Goal: Task Accomplishment & Management: Manage account settings

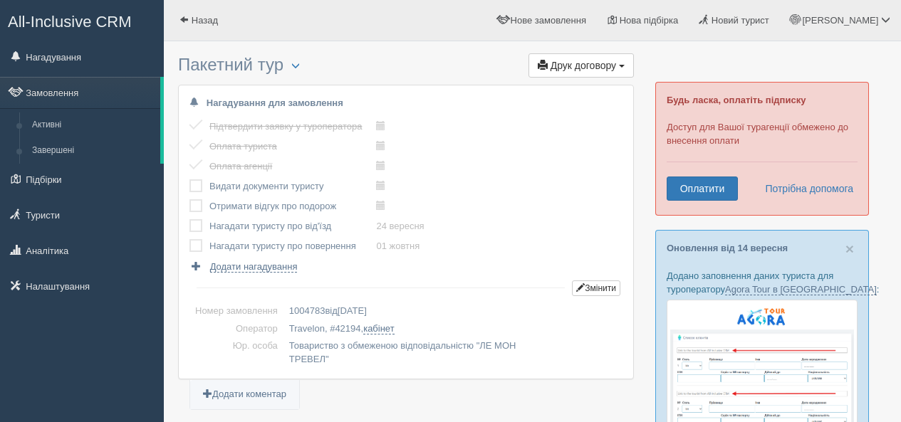
drag, startPoint x: 0, startPoint y: 0, endPoint x: 166, endPoint y: 95, distance: 191.4
click at [68, 86] on link "Замовлення" at bounding box center [80, 92] width 160 height 31
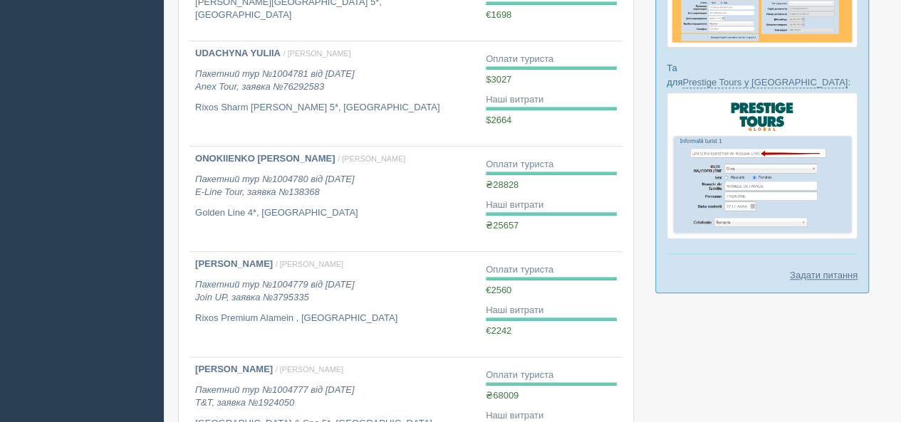
scroll to position [570, 0]
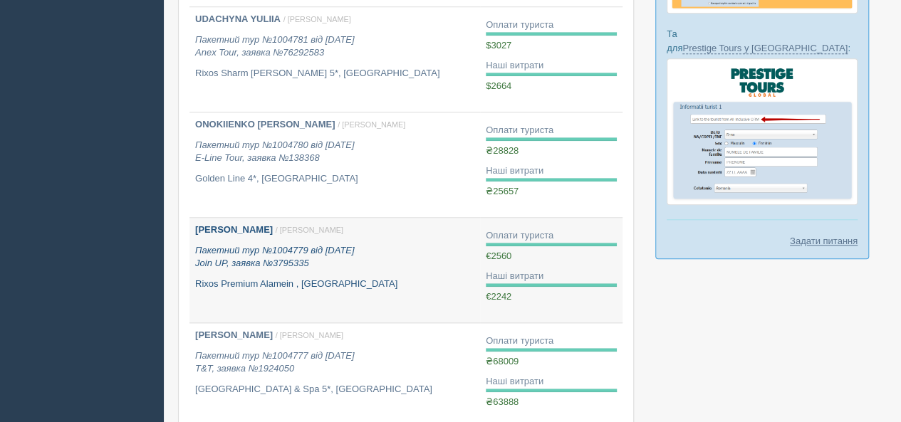
click at [420, 244] on p "Пакетний тур №1004779 від 06.08.2025 Join UP, заявка №3795335" at bounding box center [334, 257] width 279 height 26
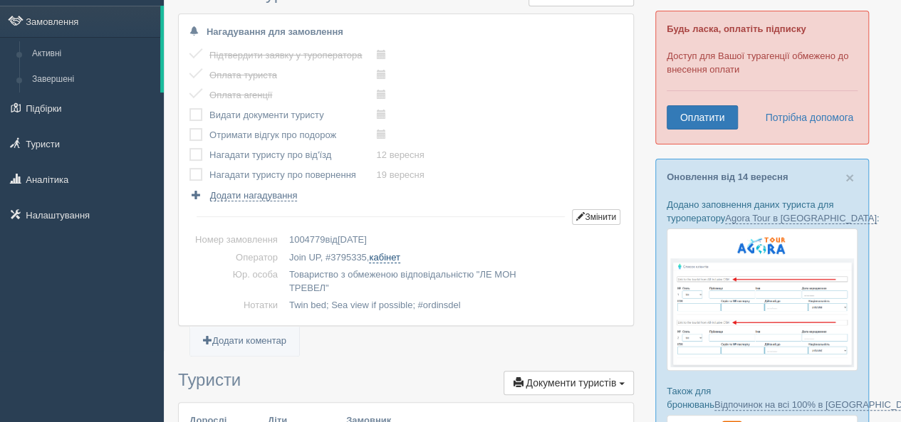
scroll to position [71, 0]
click at [399, 258] on link "кабінет" at bounding box center [384, 257] width 31 height 11
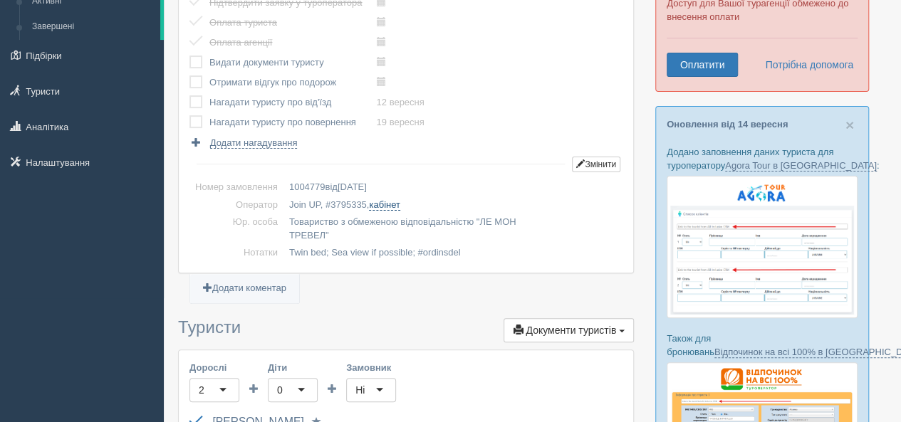
scroll to position [0, 0]
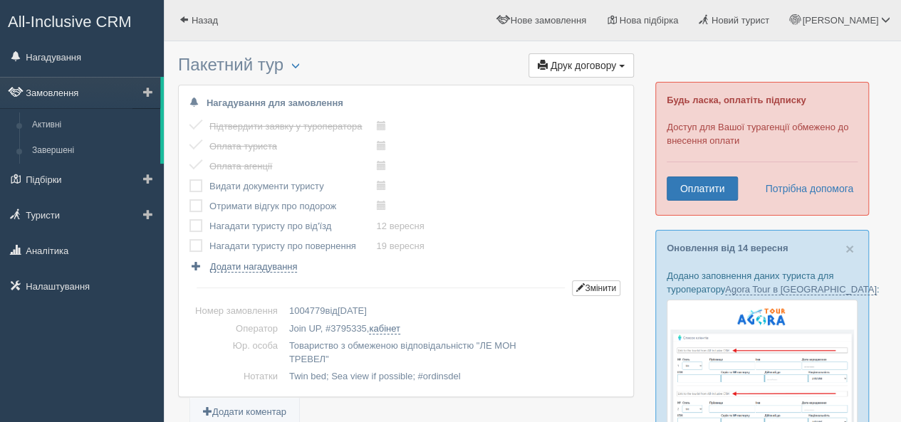
click at [81, 90] on link "Замовлення" at bounding box center [80, 92] width 160 height 31
click at [83, 92] on link "Замовлення" at bounding box center [80, 92] width 160 height 31
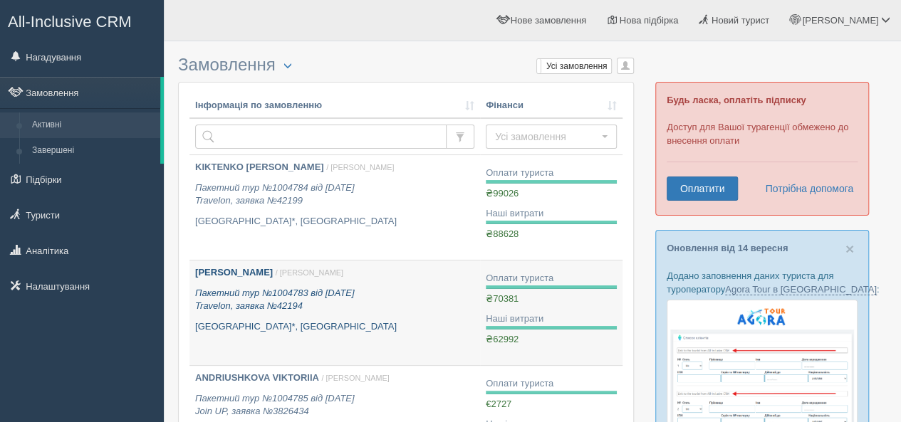
click at [414, 300] on p "Пакетний тур №1004783 від [DATE] Travelon, заявка №42194" at bounding box center [334, 300] width 279 height 26
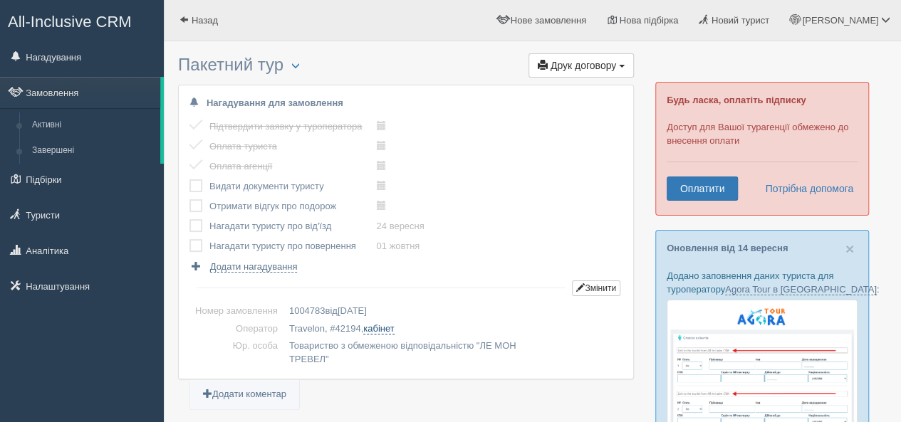
click at [387, 330] on link "кабінет" at bounding box center [378, 328] width 31 height 11
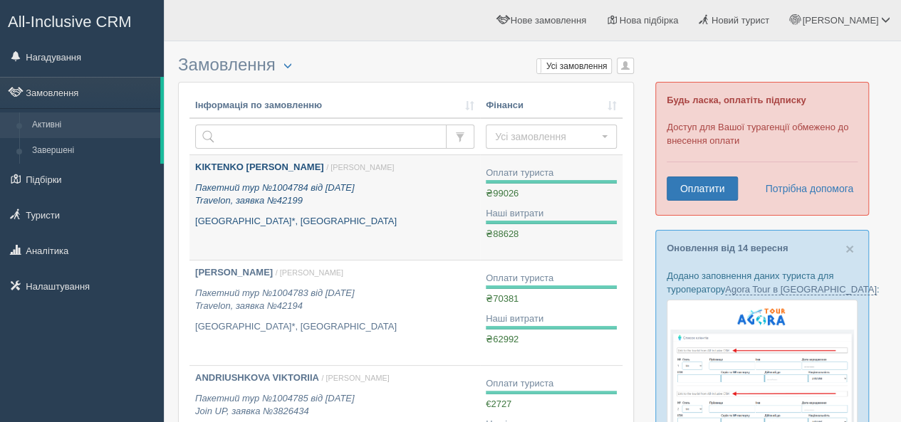
click at [383, 200] on p "Пакетний тур №1004784 від 26.08.2025 Travelon, заявка №42199" at bounding box center [334, 195] width 279 height 26
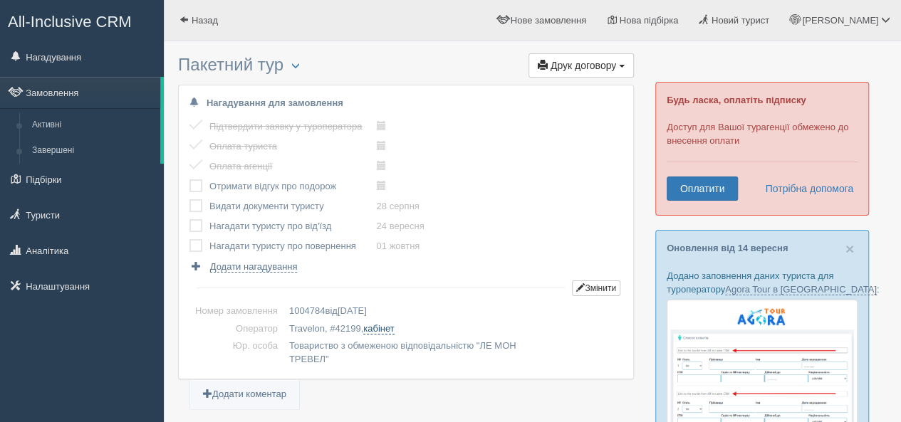
click at [384, 325] on link "кабінет" at bounding box center [378, 328] width 31 height 11
click at [77, 90] on link "Замовлення" at bounding box center [80, 92] width 160 height 31
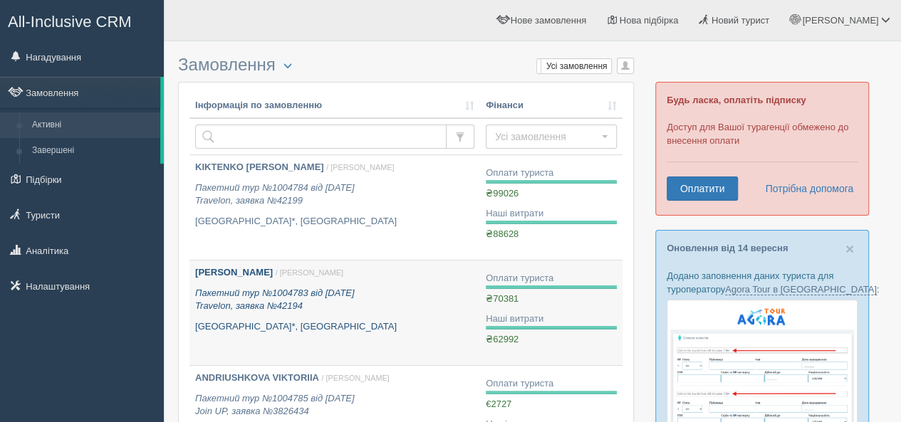
click at [251, 268] on b "[PERSON_NAME]" at bounding box center [234, 272] width 78 height 11
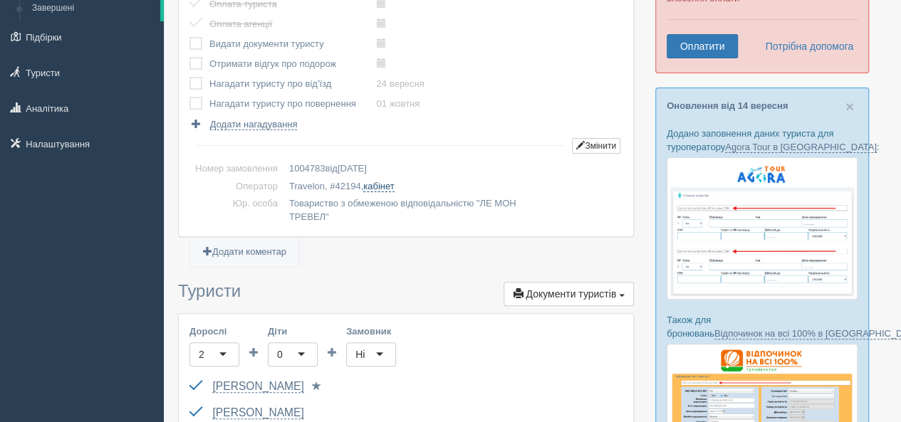
scroll to position [142, 0]
click at [384, 187] on link "кабінет" at bounding box center [378, 186] width 31 height 11
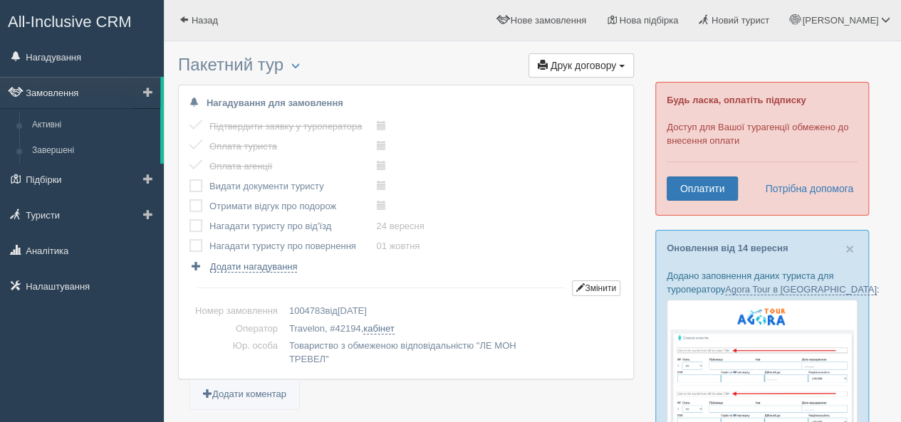
click at [48, 93] on link "Замовлення" at bounding box center [80, 92] width 160 height 31
